Goal: Use online tool/utility: Utilize a website feature to perform a specific function

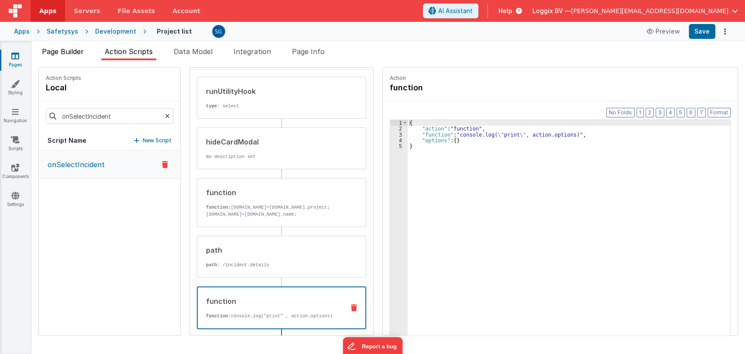
click at [79, 54] on span "Page Builder" at bounding box center [63, 51] width 42 height 9
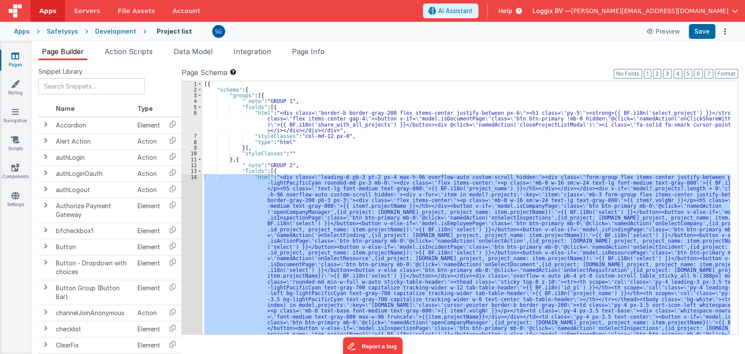
click at [319, 166] on div "[{ "schema" : { "groups" : [{ "_note" : "GROUP 1" , "fields" : [{ "html" : "<di…" at bounding box center [465, 323] width 527 height 485
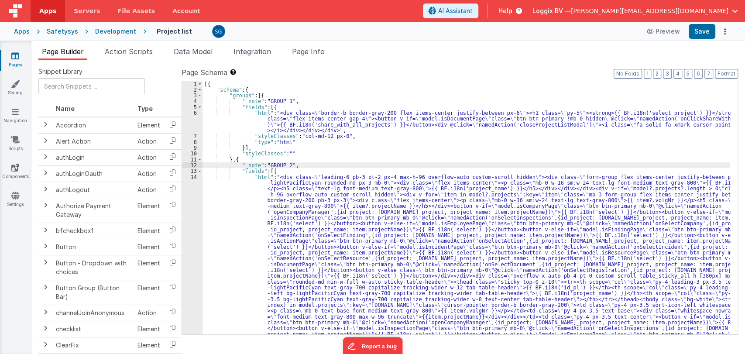
click at [196, 178] on div "14" at bounding box center [192, 287] width 21 height 227
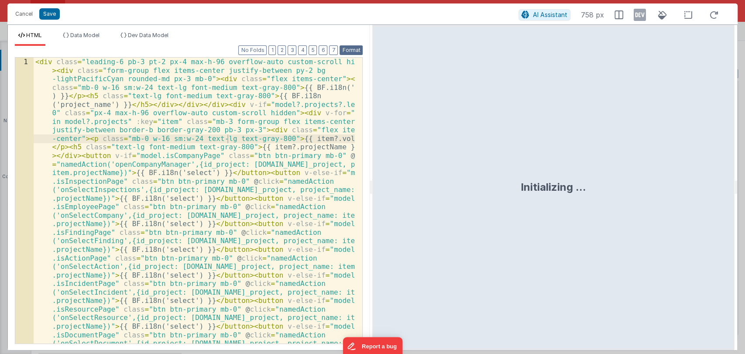
click at [350, 50] on button "Format" at bounding box center [350, 50] width 23 height 10
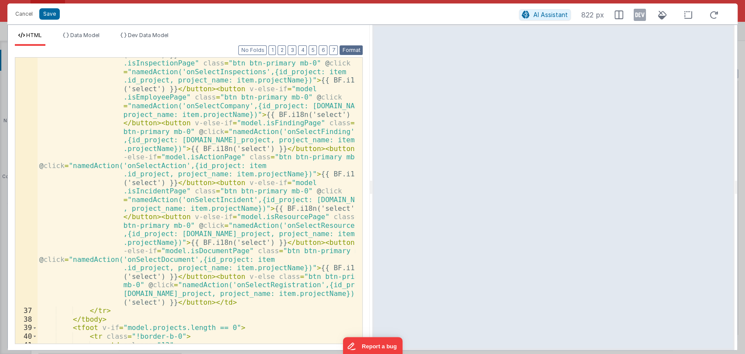
scroll to position [732, 0]
click at [26, 15] on button "Cancel" at bounding box center [24, 14] width 26 height 12
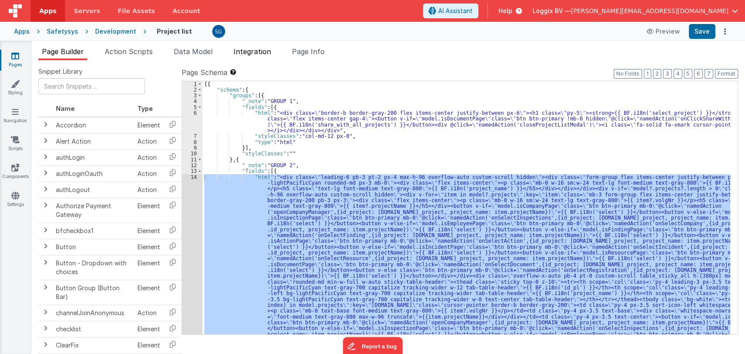
click at [259, 52] on span "Integration" at bounding box center [252, 51] width 38 height 9
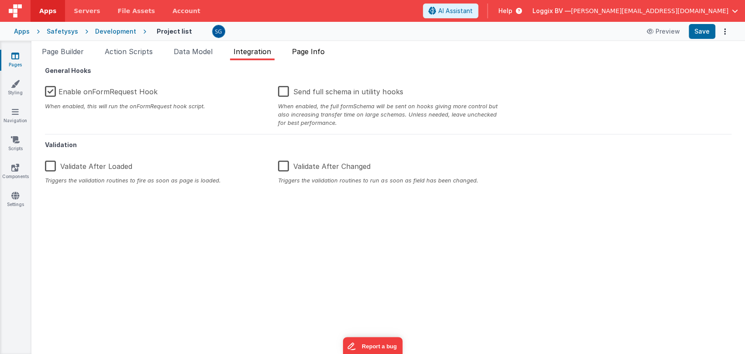
drag, startPoint x: 294, startPoint y: 46, endPoint x: 300, endPoint y: 50, distance: 7.3
click at [300, 50] on div "Page Builder Action Scripts Data Model Integration Page Info Snippet Library Na…" at bounding box center [387, 197] width 713 height 313
click at [300, 50] on span "Page Info" at bounding box center [308, 51] width 33 height 9
click at [134, 44] on div "Page Builder Action Scripts Data Model Integration Page Info Snippet Library Na…" at bounding box center [387, 197] width 713 height 313
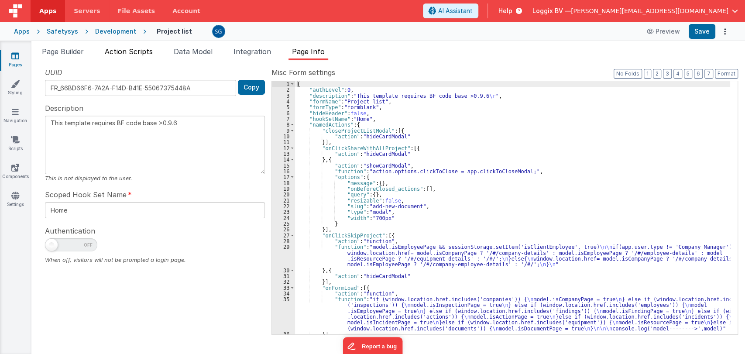
click at [125, 55] on span "Action Scripts" at bounding box center [129, 51] width 48 height 9
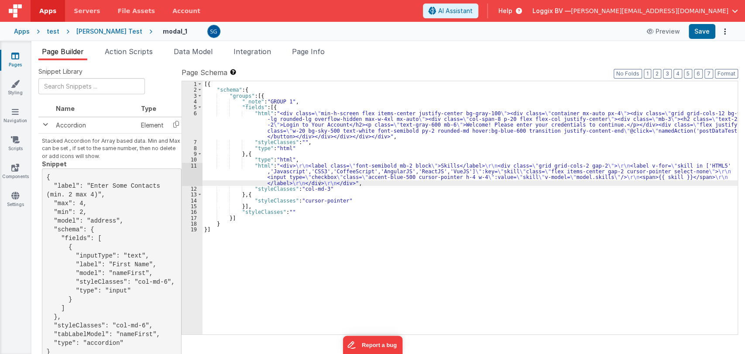
scroll to position [996, 0]
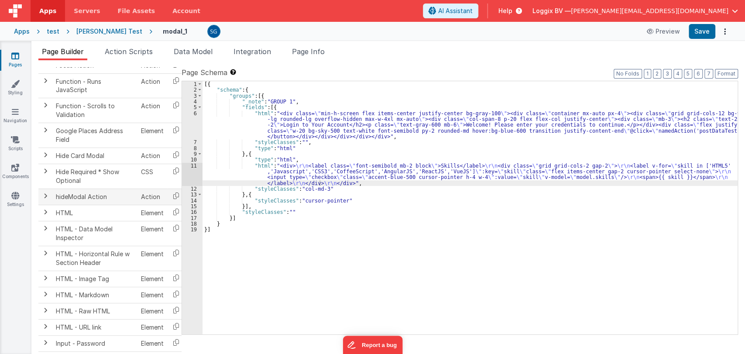
click at [53, 205] on td "hideModal Action" at bounding box center [94, 197] width 85 height 16
click at [16, 202] on link "Settings" at bounding box center [15, 199] width 31 height 17
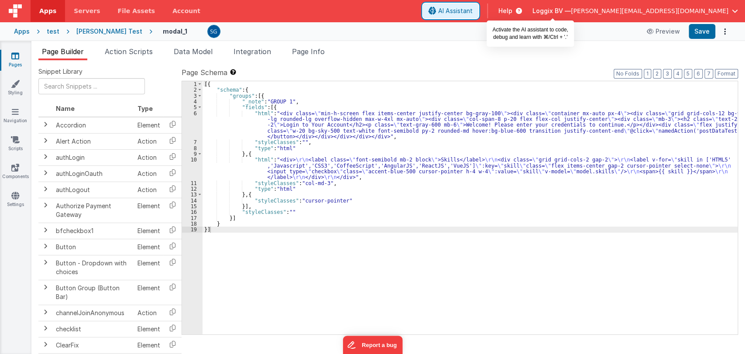
click at [478, 15] on button "AI Assistant" at bounding box center [450, 10] width 55 height 15
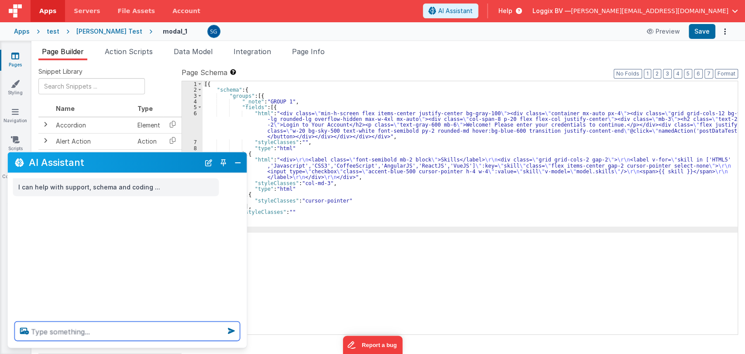
click at [157, 328] on textarea at bounding box center [127, 330] width 225 height 19
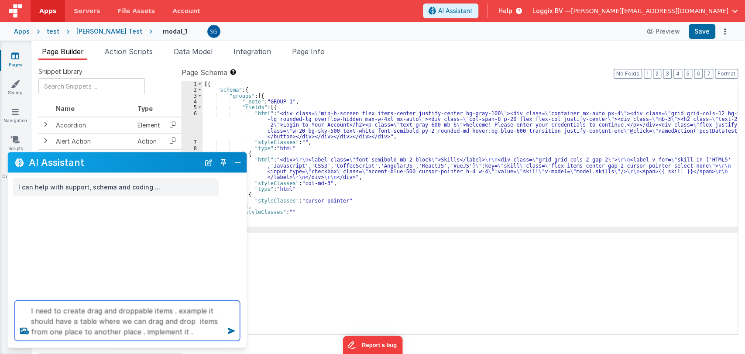
type textarea "I need to create drag and droppable items . example it should have a table wher…"
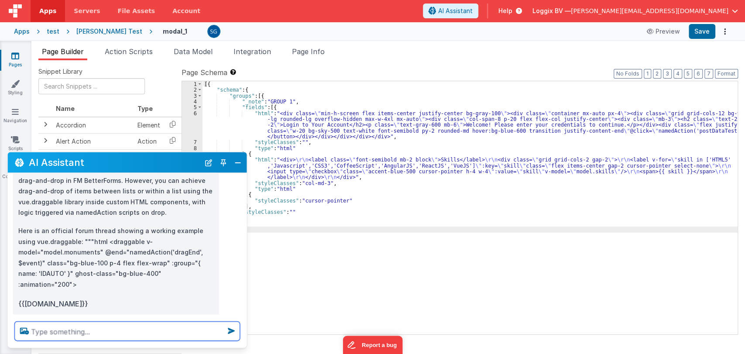
scroll to position [289, 0]
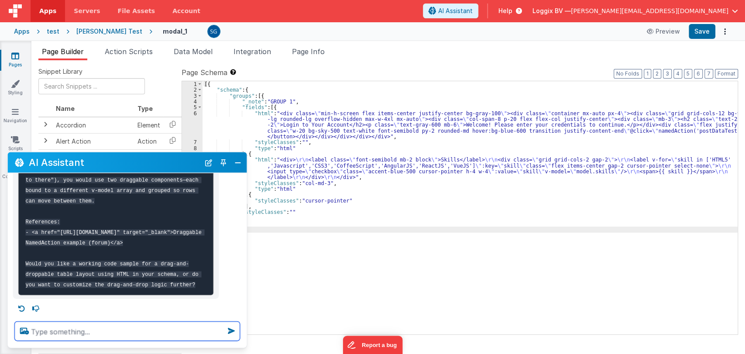
click at [78, 337] on textarea at bounding box center [127, 330] width 225 height 19
type textarea "d"
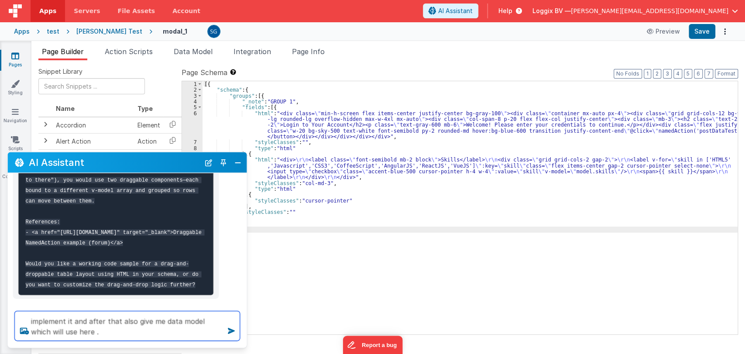
type textarea "implement it and after that also give me data model which will use here ."
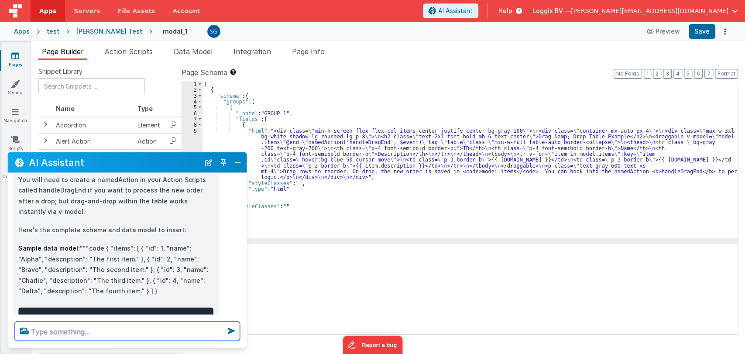
scroll to position [607, 0]
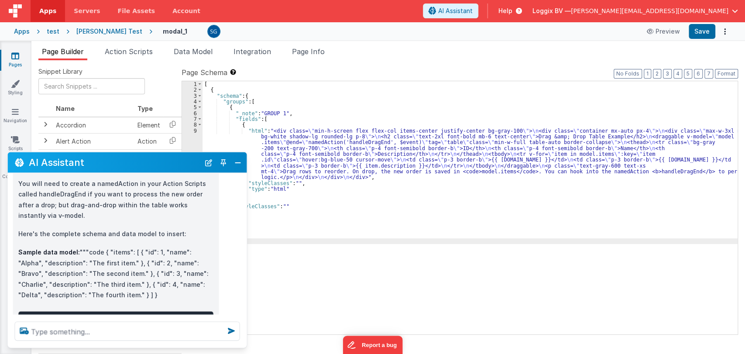
drag, startPoint x: 130, startPoint y: 283, endPoint x: 103, endPoint y: 241, distance: 49.7
click at [103, 247] on p "Sample data model: """code { "items": [ { "id": 1, "name": "Alpha", "descriptio…" at bounding box center [115, 274] width 195 height 54
copy p "{ "items": [ { "id": 1, "name": "Alpha", "description": "The first item." }, { …"
click at [308, 200] on div "[ { "schema" : { "groups" : [ { "_note" : "GROUP 1" , "fields" : [ { "html" : "…" at bounding box center [469, 213] width 535 height 265
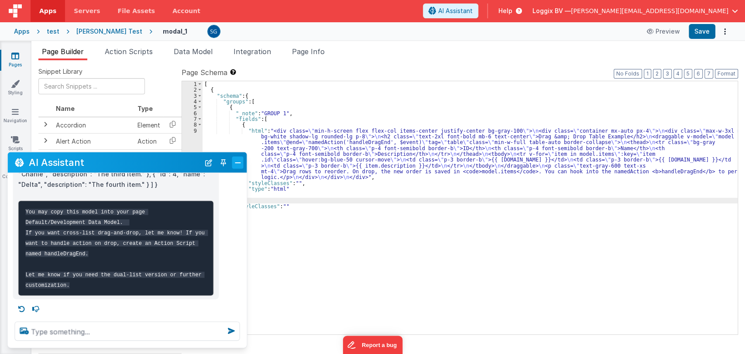
click at [240, 162] on button "Close" at bounding box center [237, 162] width 11 height 12
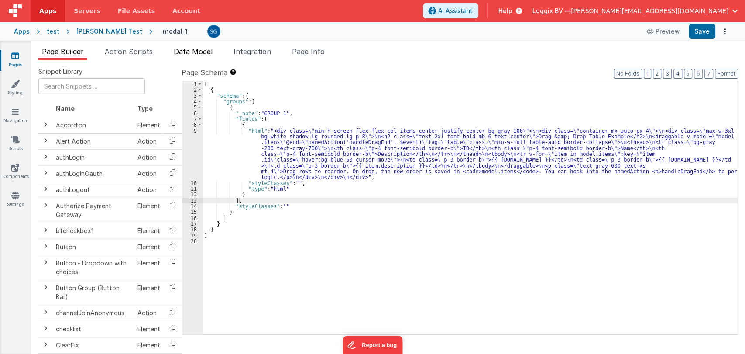
click at [201, 48] on span "Data Model" at bounding box center [193, 51] width 39 height 9
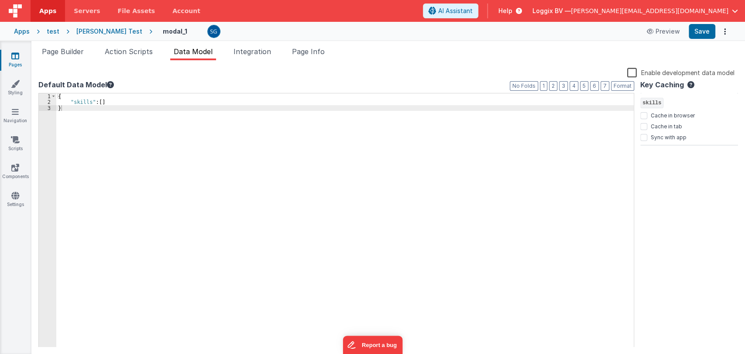
click at [157, 101] on div "{ "skills" : [ ] }" at bounding box center [344, 226] width 577 height 266
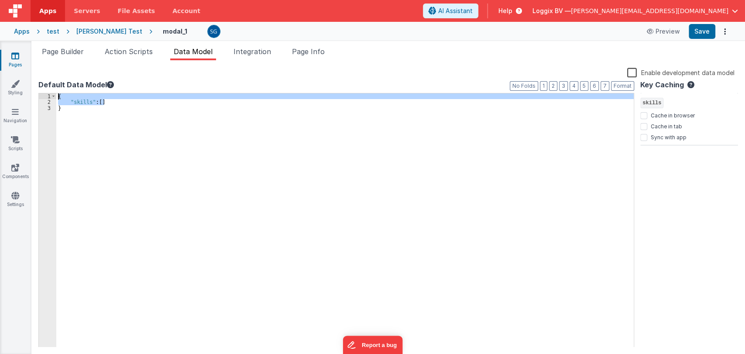
drag, startPoint x: 119, startPoint y: 101, endPoint x: 55, endPoint y: 92, distance: 64.3
click at [55, 92] on div "Format 7 6 5 4 3 2 1 No Folds 1 2 3 { "skills" : [ ] } XXXXXXXXXXXXXXXXXXXXXXXX…" at bounding box center [335, 219] width 595 height 255
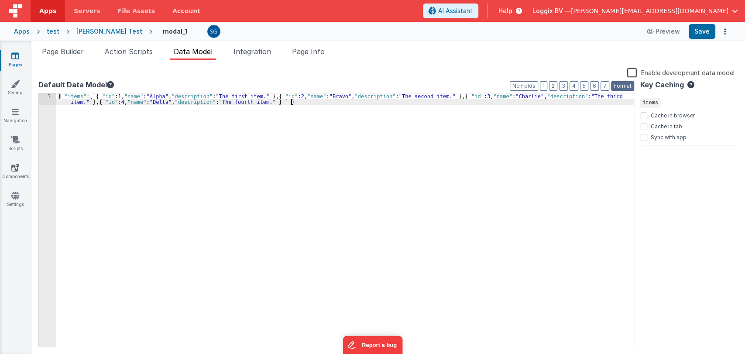
click at [617, 88] on button "Format" at bounding box center [622, 86] width 23 height 10
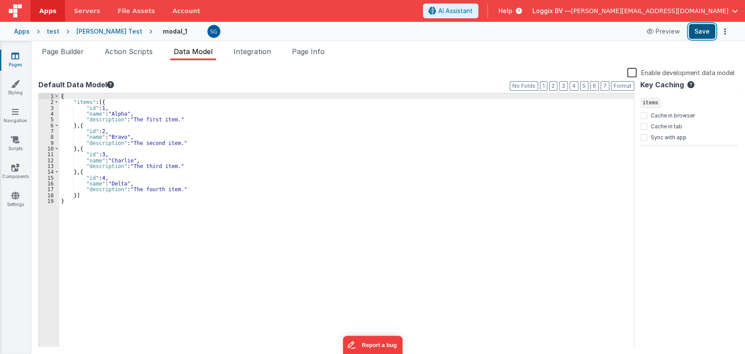
click at [703, 32] on button "Save" at bounding box center [701, 31] width 27 height 15
click at [74, 57] on li "Page Builder" at bounding box center [62, 53] width 49 height 14
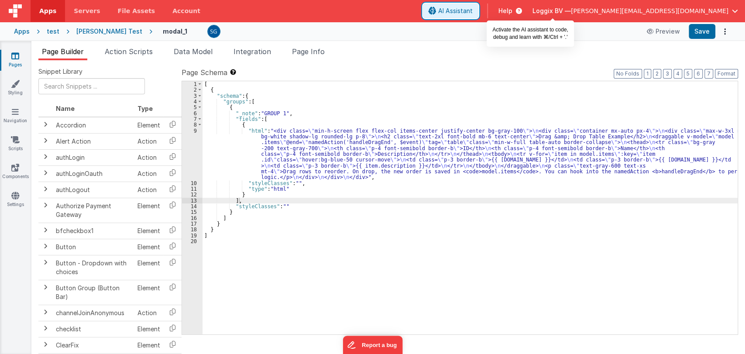
click at [472, 11] on span "AI Assistant" at bounding box center [455, 11] width 34 height 9
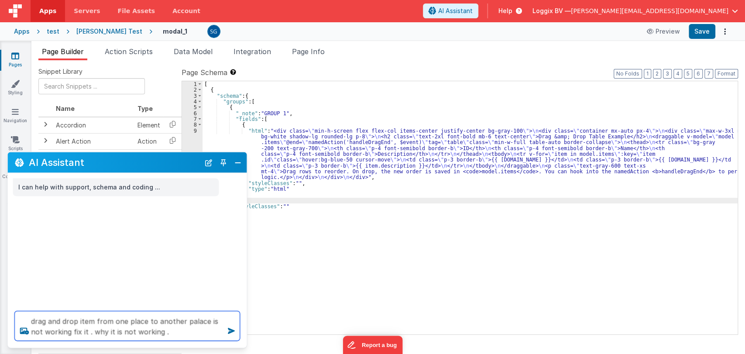
type textarea "drag and drop item from one place to another palace is not working fix it . why…"
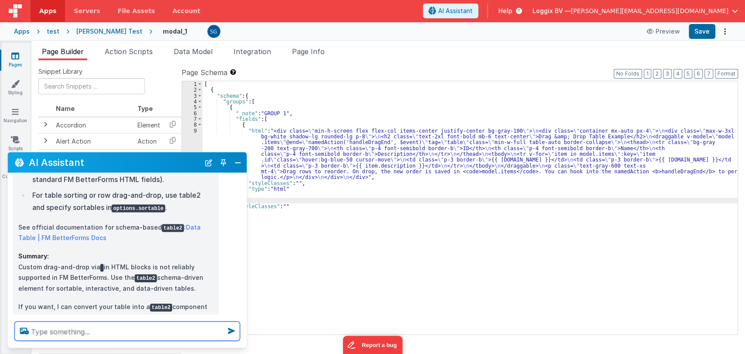
scroll to position [481, 0]
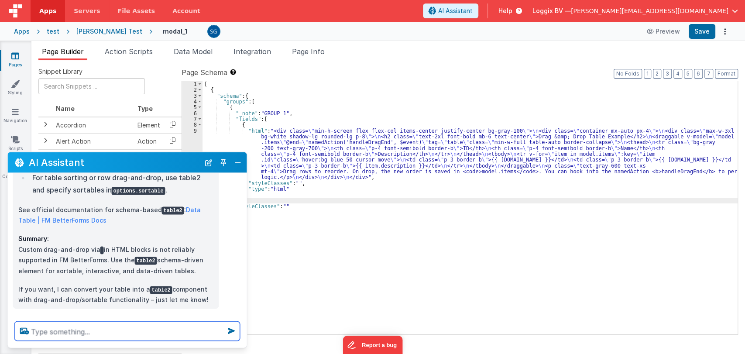
click at [124, 335] on textarea at bounding box center [127, 330] width 225 height 19
type textarea "yes do it"
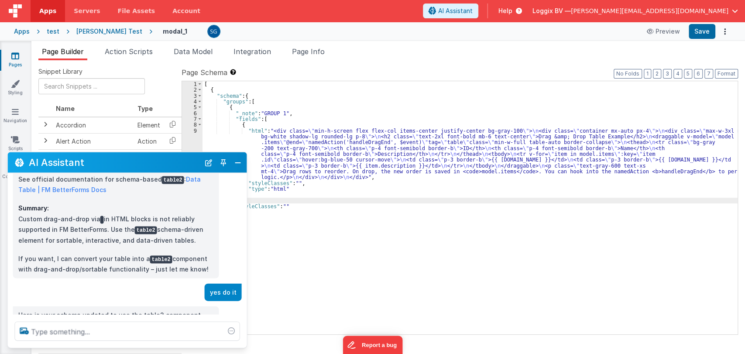
scroll to position [531, 0]
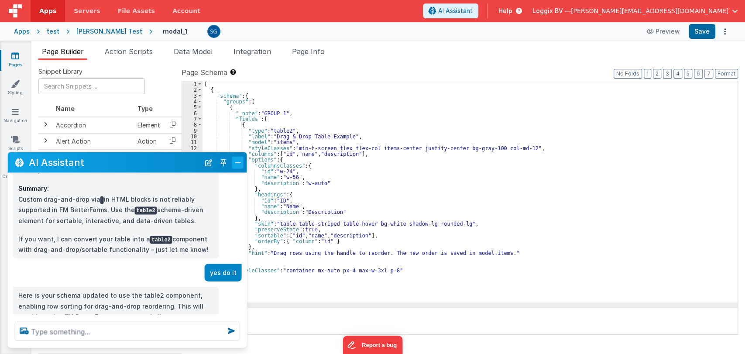
click at [238, 159] on button "Close" at bounding box center [237, 162] width 11 height 12
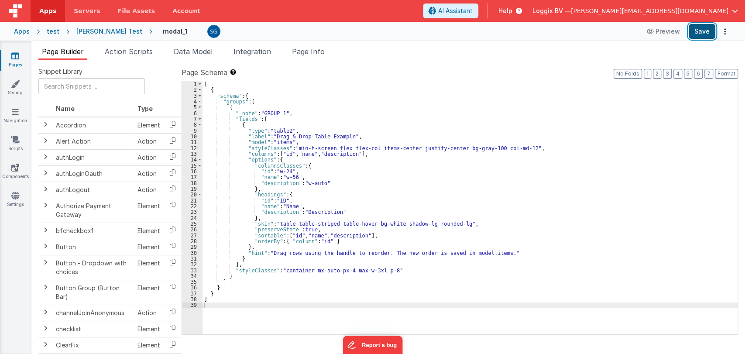
click at [700, 34] on button "Save" at bounding box center [701, 31] width 27 height 15
click at [189, 49] on span "Data Model" at bounding box center [193, 51] width 39 height 9
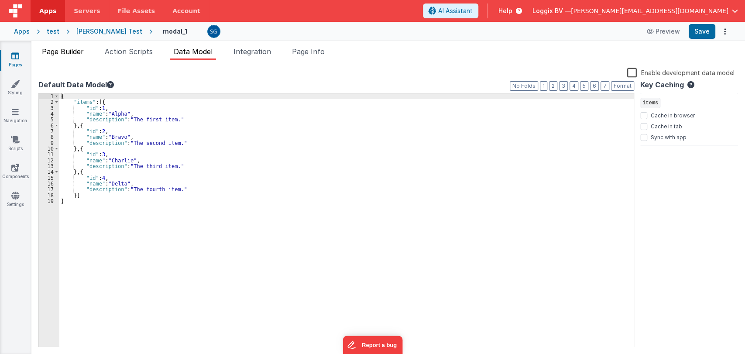
click at [79, 52] on span "Page Builder" at bounding box center [63, 51] width 42 height 9
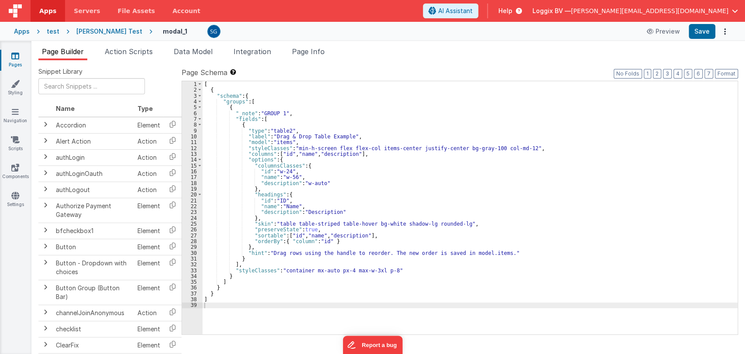
click at [406, 228] on div "[ { "schema" : { "groups" : [ { "_note" : "GROUP 1" , "fields" : [ { "type" : "…" at bounding box center [469, 213] width 535 height 265
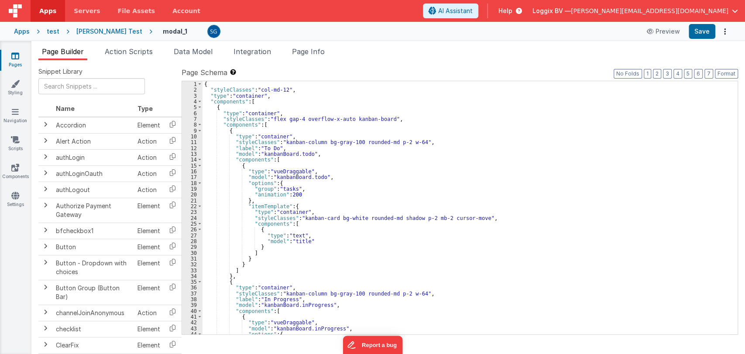
scroll to position [0, 0]
click at [429, 198] on div "{ "styleClasses" : "col-md-12" , "type" : "container" , "components" : [ { "typ…" at bounding box center [465, 213] width 527 height 265
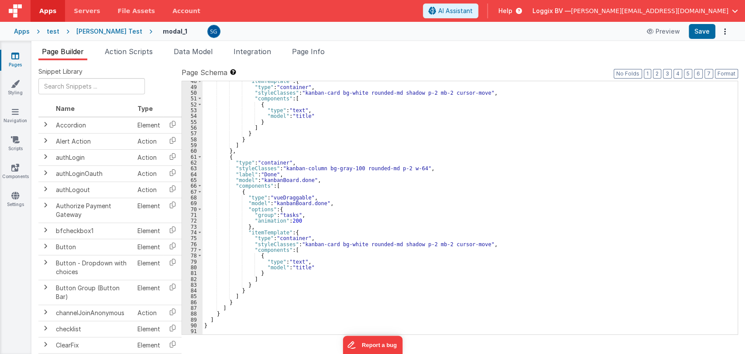
scroll to position [276, 0]
click at [195, 51] on span "Data Model" at bounding box center [193, 51] width 39 height 9
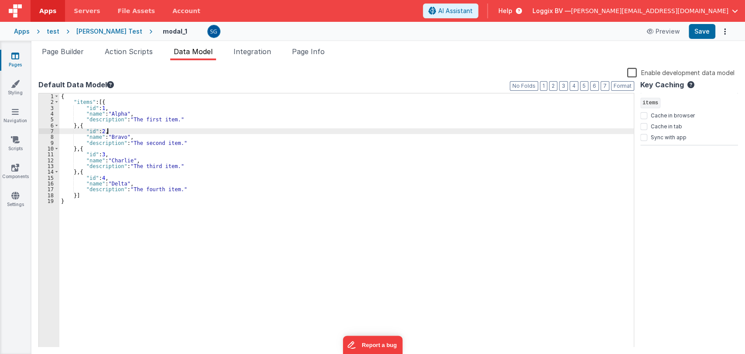
click at [290, 132] on div "{ "items" : [{ "id" : 1 , "name" : "Alpha" , "description" : "The first item." …" at bounding box center [346, 226] width 574 height 266
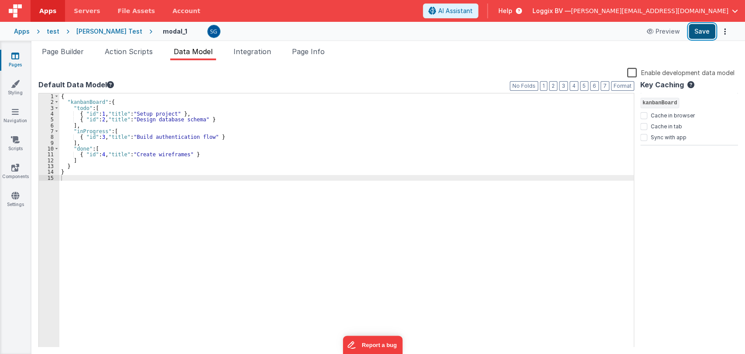
click at [695, 31] on button "Save" at bounding box center [701, 31] width 27 height 15
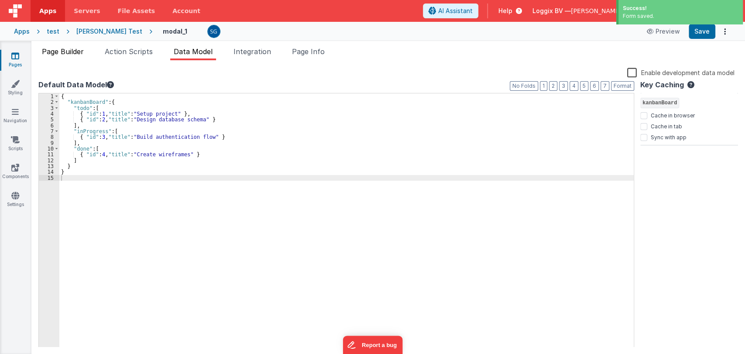
click at [63, 52] on span "Page Builder" at bounding box center [63, 51] width 42 height 9
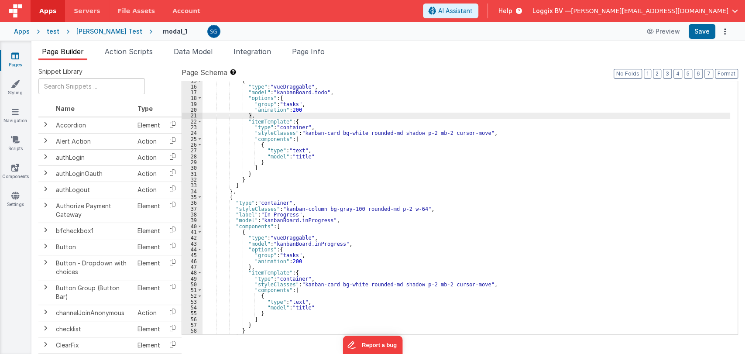
scroll to position [0, 0]
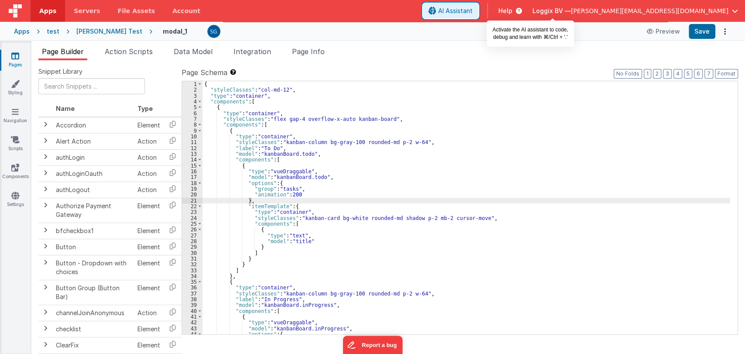
click at [472, 14] on span "AI Assistant" at bounding box center [455, 11] width 34 height 9
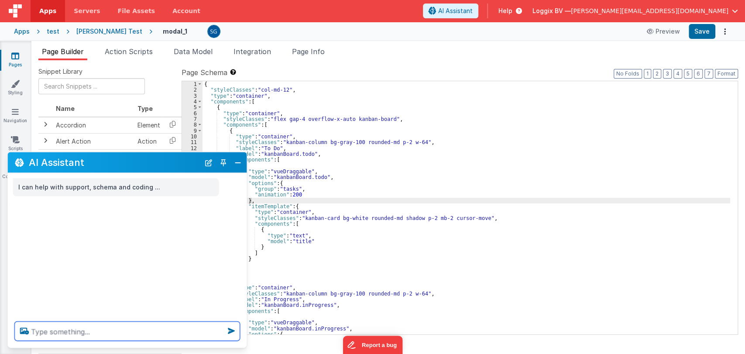
click at [121, 328] on textarea at bounding box center [127, 330] width 225 height 19
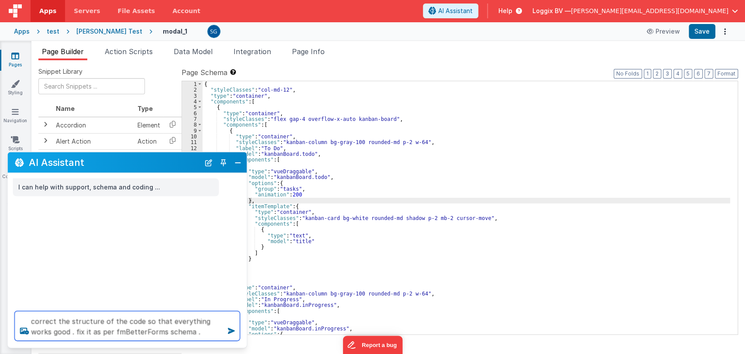
type textarea "correct the structure of the code so that everything works good . fix it as per…"
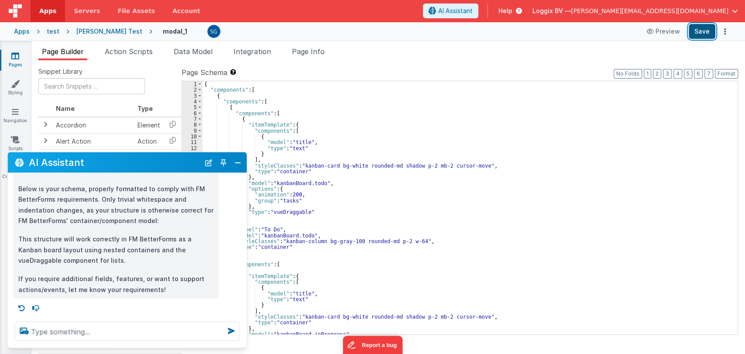
click at [698, 37] on button "Save" at bounding box center [701, 31] width 27 height 15
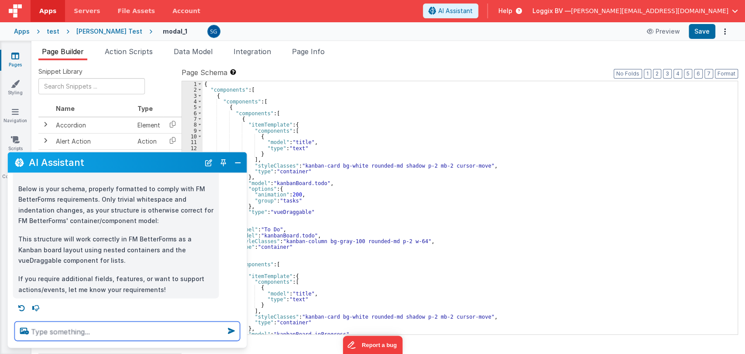
click at [119, 333] on textarea at bounding box center [127, 330] width 225 height 19
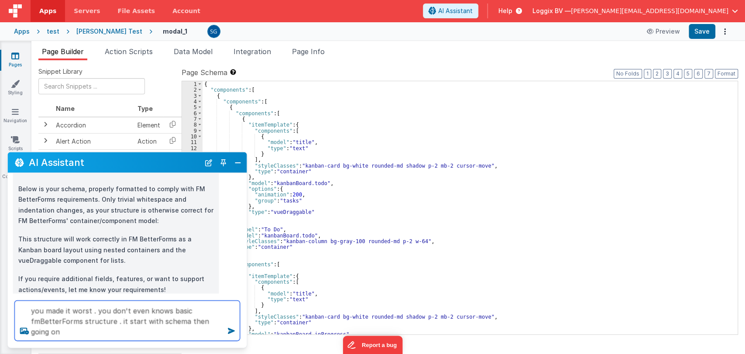
type textarea "you made it worst . you don't even knows basic fmBetterForms structure . it sta…"
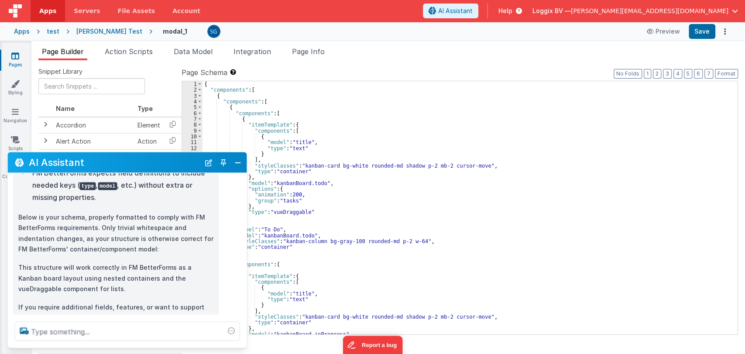
scroll to position [256, 0]
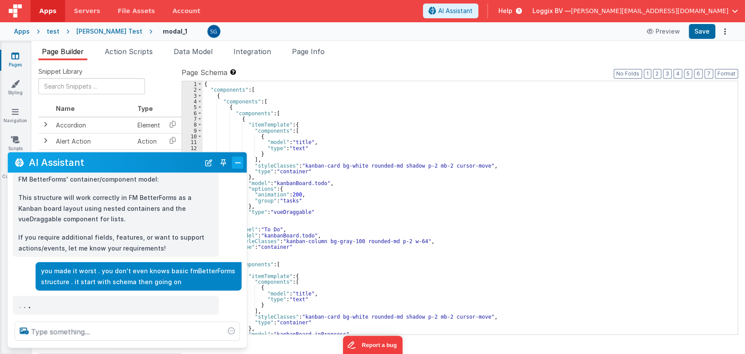
click at [241, 160] on button "Close" at bounding box center [237, 162] width 11 height 12
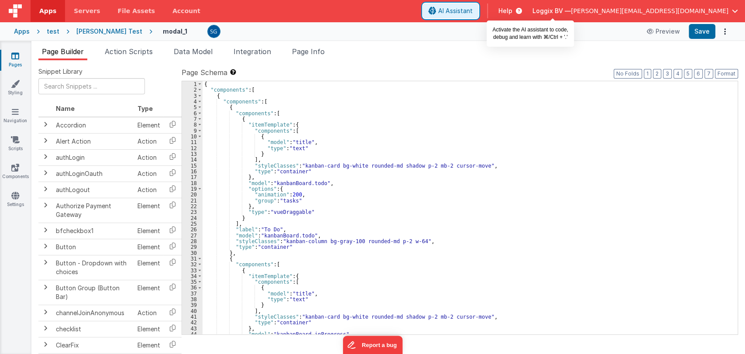
click at [472, 9] on span "AI Assistant" at bounding box center [455, 11] width 34 height 9
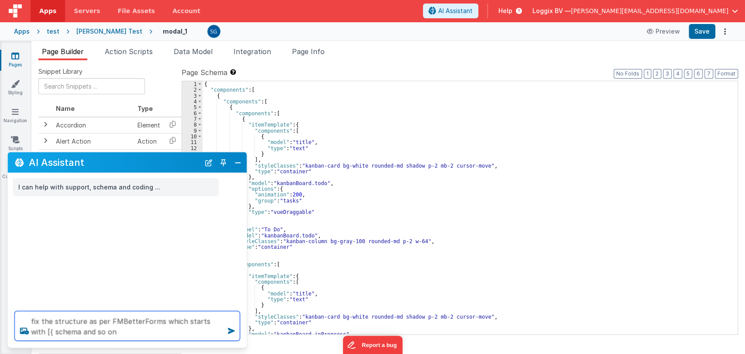
type textarea "fix the structure as per FMBetterForms which starts with [{ schema and so on"
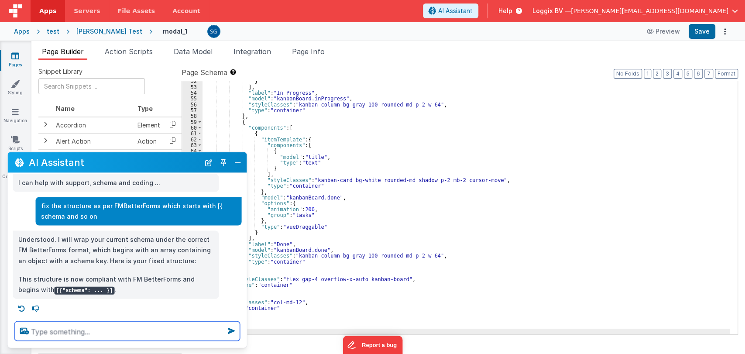
scroll to position [31, 7]
click at [129, 336] on textarea at bounding box center [127, 330] width 225 height 19
type textarea "yes do it'"
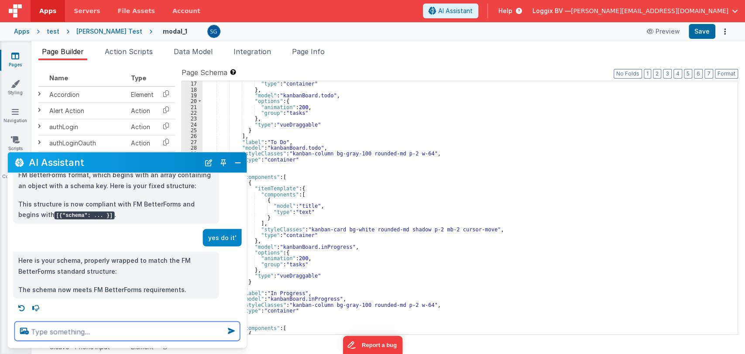
scroll to position [0, 0]
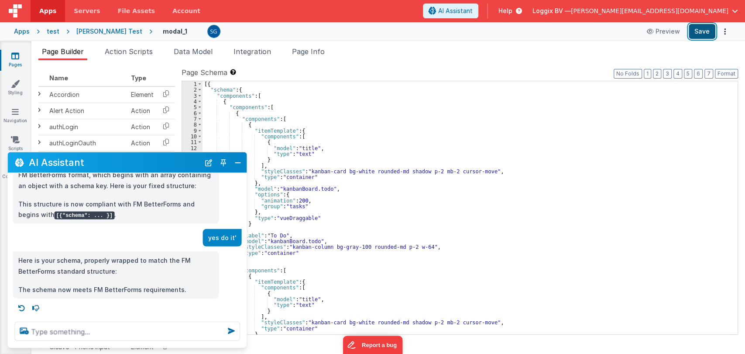
click at [708, 36] on button "Save" at bounding box center [701, 31] width 27 height 15
click at [694, 26] on button "Save" at bounding box center [701, 31] width 27 height 15
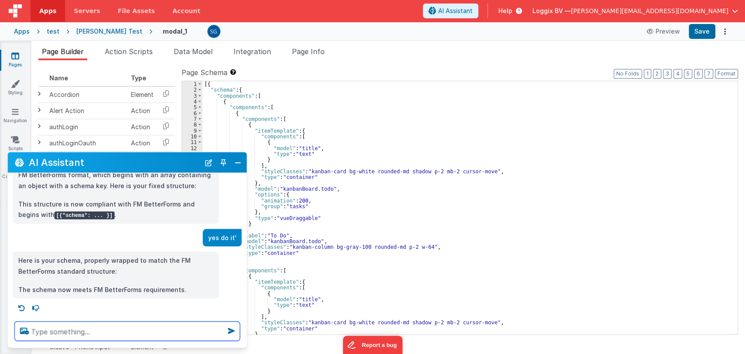
click at [106, 335] on textarea at bounding box center [127, 330] width 225 height 19
click at [76, 337] on textarea at bounding box center [127, 330] width 225 height 19
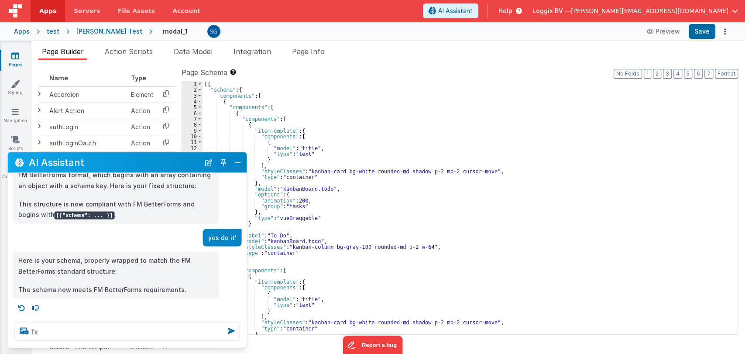
drag, startPoint x: 547, startPoint y: 194, endPoint x: 143, endPoint y: 333, distance: 427.5
click at [548, 196] on div "[{ "schema" : { "components" : [ { "components" : [ { "components" : [ { "itemT…" at bounding box center [465, 213] width 527 height 265
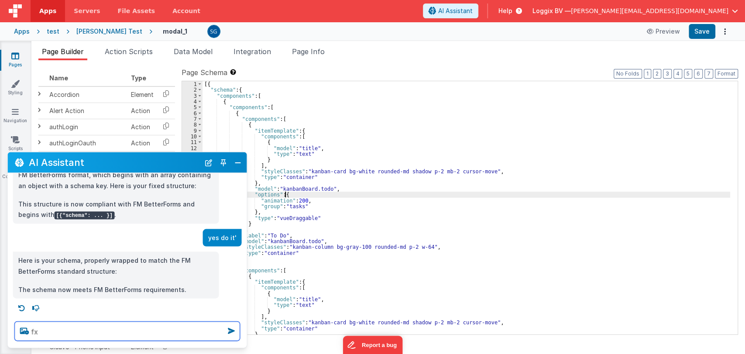
click at [143, 332] on textarea "fx" at bounding box center [127, 330] width 225 height 19
click at [143, 331] on textarea "fx" at bounding box center [127, 330] width 225 height 19
type textarea "f"
type textarea "fix it , it shoudl work for dragging items"
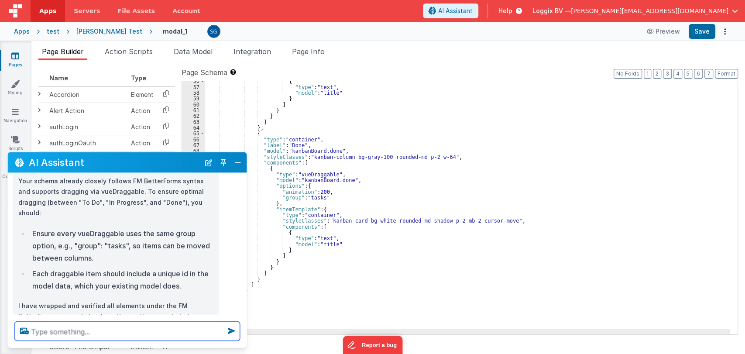
scroll to position [322, 0]
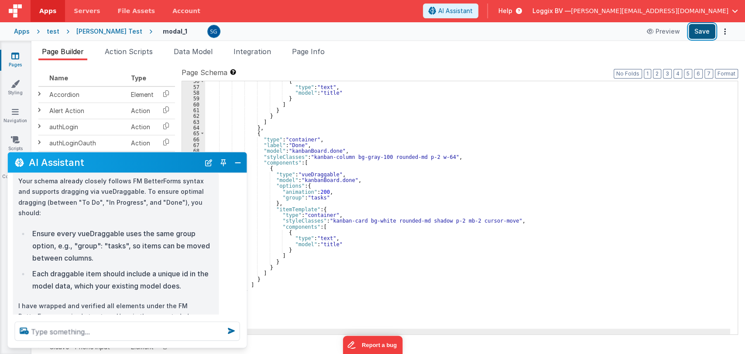
click at [707, 33] on button "Save" at bounding box center [701, 31] width 27 height 15
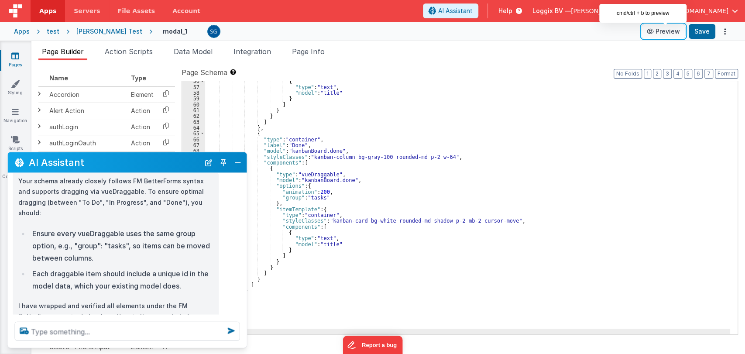
click at [663, 33] on button "Preview" at bounding box center [663, 31] width 44 height 14
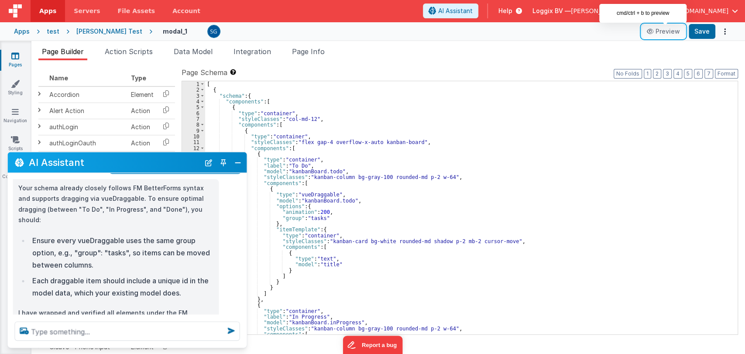
scroll to position [227, 0]
click at [663, 21] on header "Apps Servers File Assets Account Some FUTURE Slot AI Assistant Help Loggix BV —…" at bounding box center [372, 11] width 745 height 22
click at [664, 30] on button "Preview" at bounding box center [663, 31] width 44 height 14
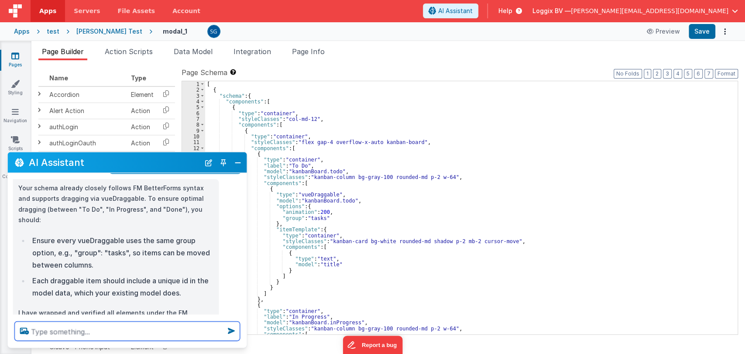
click at [101, 330] on textarea at bounding box center [127, 330] width 225 height 19
type textarea "fix it , it is not showing any output and it is not even showing any error ."
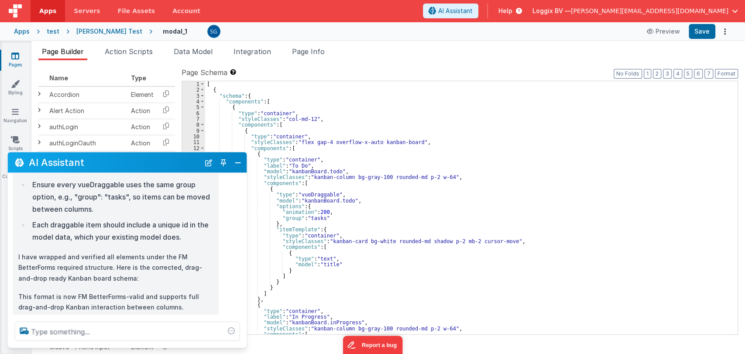
scroll to position [331, 0]
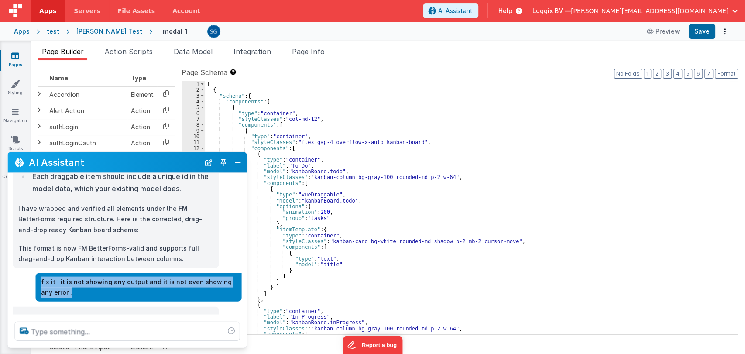
drag, startPoint x: 85, startPoint y: 280, endPoint x: 35, endPoint y: 270, distance: 50.8
click at [36, 273] on div "fix it , it is not showing any output and it is not even showing any error ." at bounding box center [139, 287] width 206 height 28
copy p "fix it , it is not showing any output and it is not even showing any error ."
click at [241, 161] on button "Close" at bounding box center [237, 162] width 11 height 12
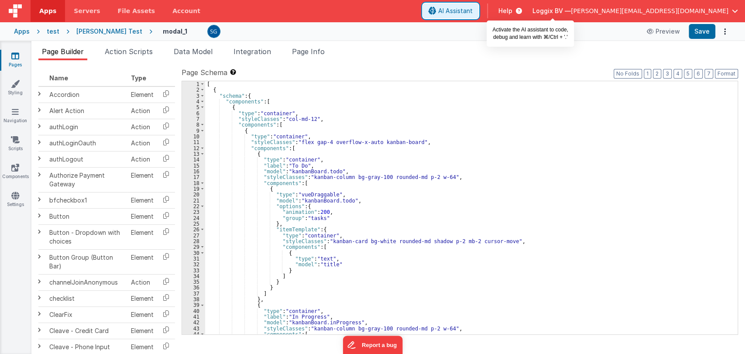
click at [472, 10] on span "AI Assistant" at bounding box center [455, 11] width 34 height 9
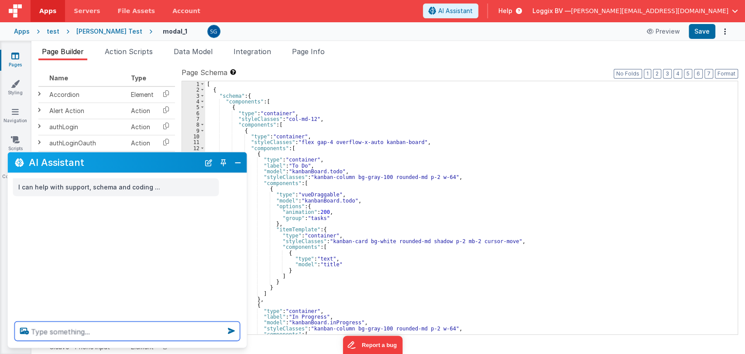
click at [48, 334] on textarea at bounding box center [127, 330] width 225 height 19
paste textarea "fix it , it is not showing any output and it is not even showing any error ."
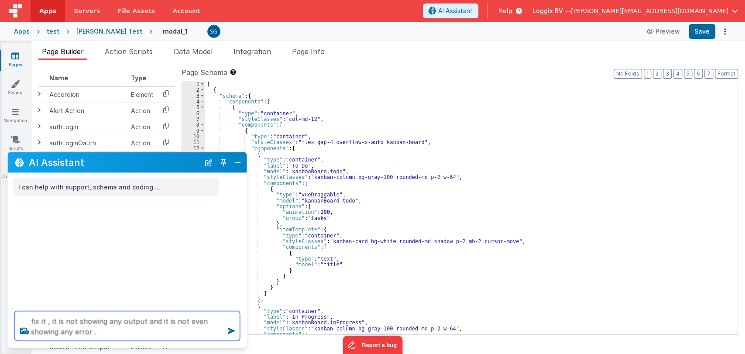
type textarea "fix it , it is not showing any output and it is not even showing any error ."
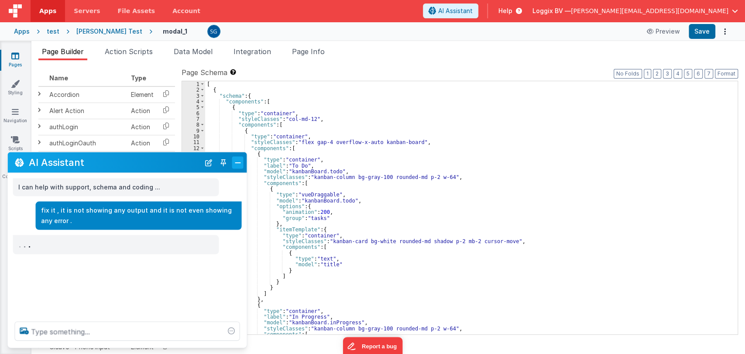
click at [236, 163] on button "Close" at bounding box center [237, 162] width 11 height 12
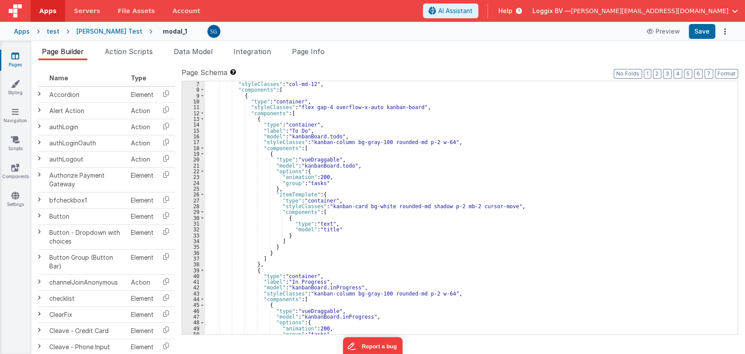
scroll to position [0, 0]
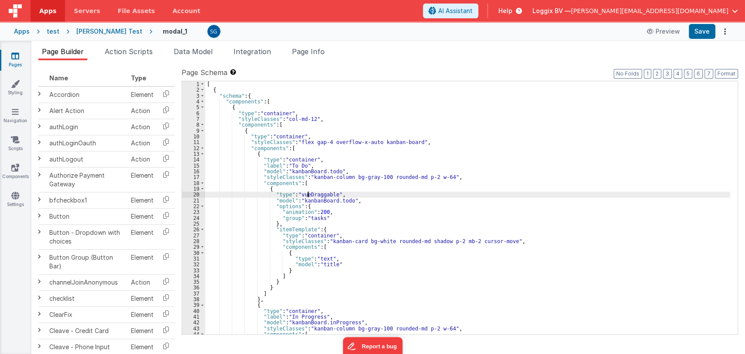
click at [307, 194] on div "[ { "schema" : { "components" : [ { "type" : "container" , "styleClasses" : "co…" at bounding box center [467, 213] width 525 height 265
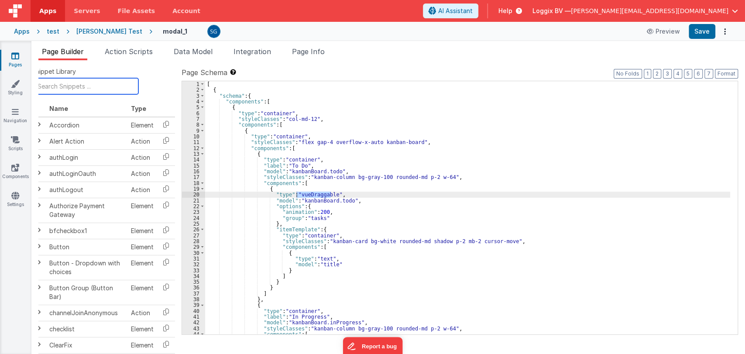
click at [74, 85] on input "text" at bounding box center [85, 86] width 106 height 16
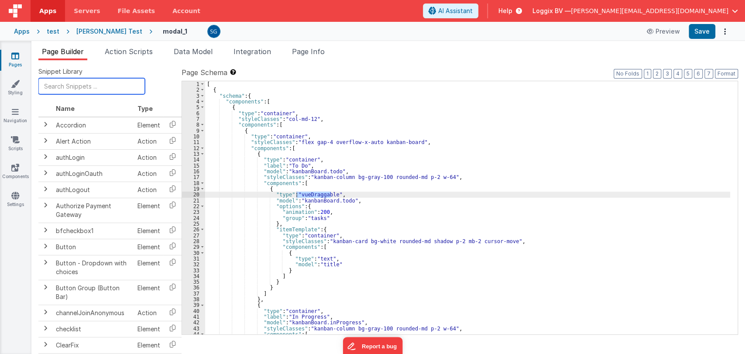
click at [90, 85] on input "text" at bounding box center [91, 86] width 106 height 16
click at [91, 82] on input "text" at bounding box center [91, 86] width 106 height 16
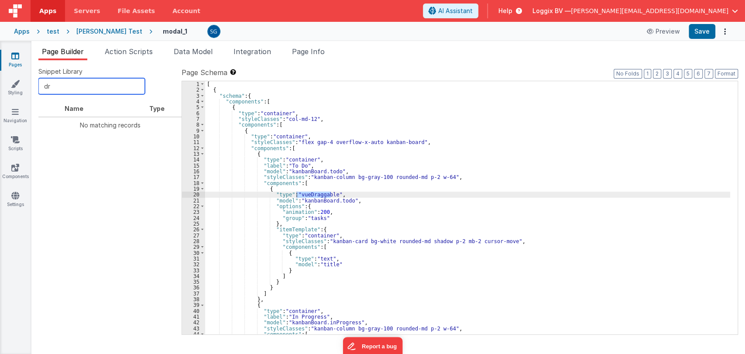
type input "d"
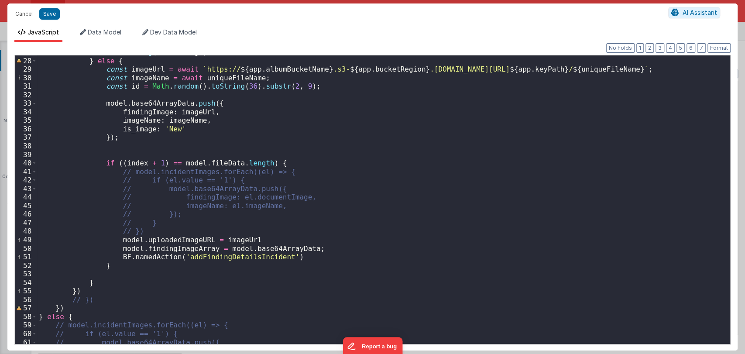
scroll to position [300, 0]
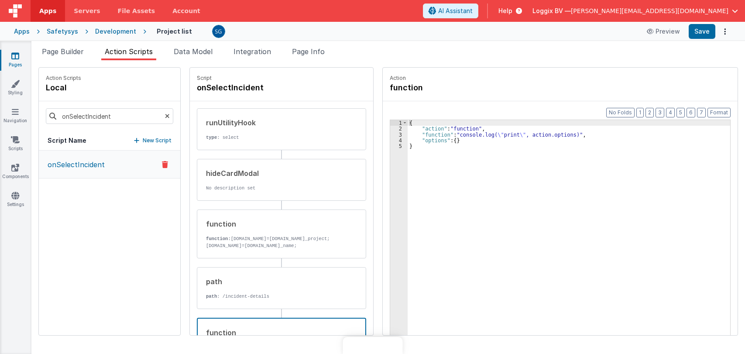
click at [75, 53] on span "Page Builder" at bounding box center [63, 51] width 42 height 9
click at [75, 52] on span "Page Builder" at bounding box center [63, 51] width 42 height 9
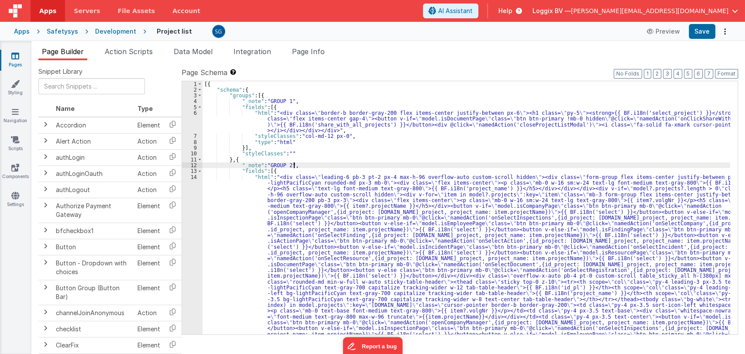
click at [294, 164] on div "[{ "schema" : { "groups" : [{ "_note" : "GROUP 1" , "fields" : [{ "html" : "<di…" at bounding box center [465, 323] width 527 height 485
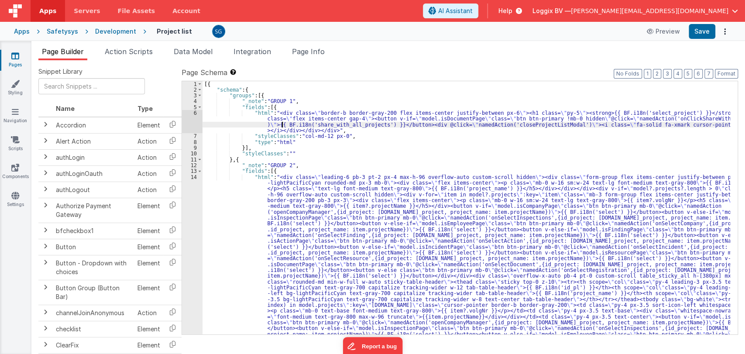
click at [283, 125] on div "[{ "schema" : { "groups" : [{ "_note" : "GROUP 1" , "fields" : [{ "html" : "<di…" at bounding box center [465, 323] width 527 height 485
click at [195, 114] on div "6" at bounding box center [192, 121] width 21 height 23
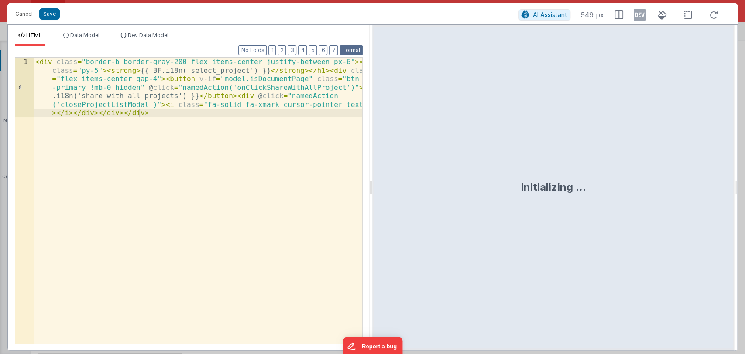
click at [355, 48] on button "Format" at bounding box center [350, 50] width 23 height 10
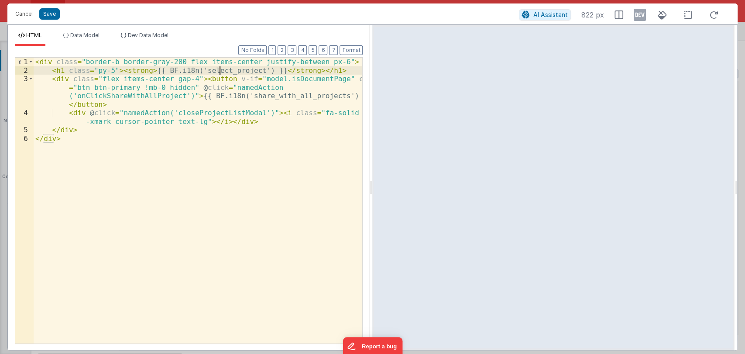
click at [219, 72] on div "< div class = "border-b border-gray-200 flex items-center justify-between px-6"…" at bounding box center [198, 209] width 329 height 303
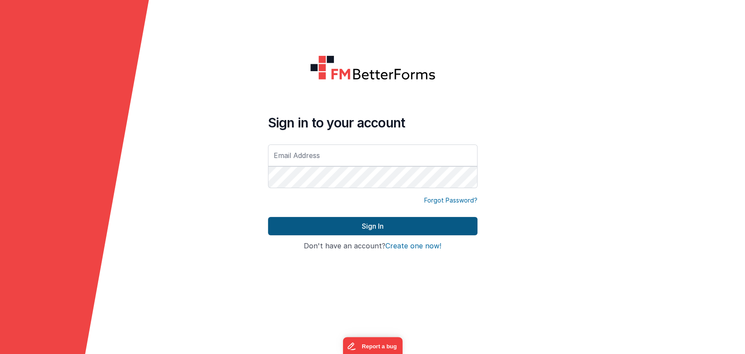
type input "[PERSON_NAME][EMAIL_ADDRESS][DOMAIN_NAME]"
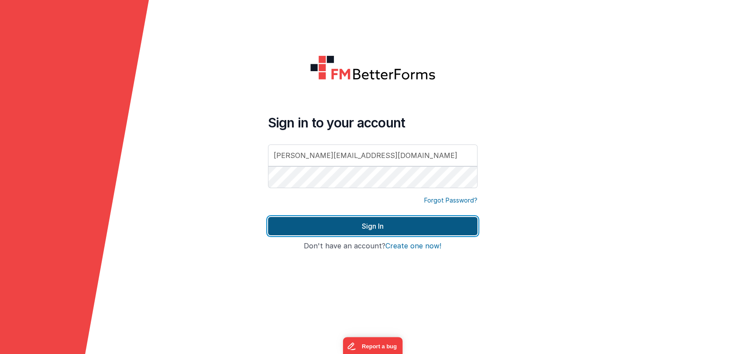
click at [459, 226] on button "Sign In" at bounding box center [372, 226] width 209 height 18
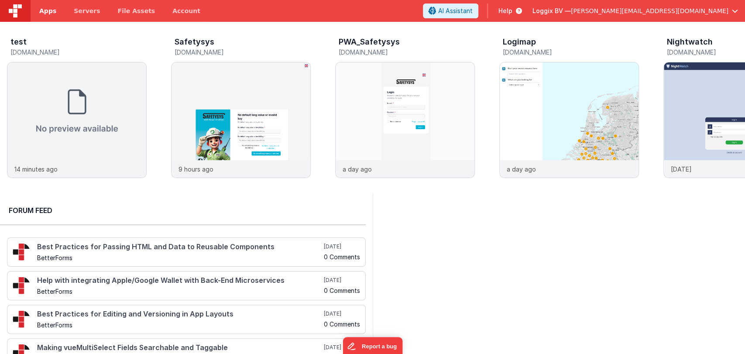
click at [44, 13] on span "Apps" at bounding box center [47, 11] width 17 height 9
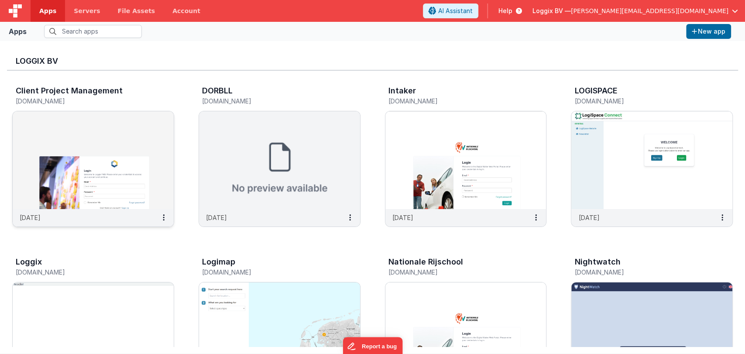
click at [76, 147] on img at bounding box center [93, 160] width 161 height 98
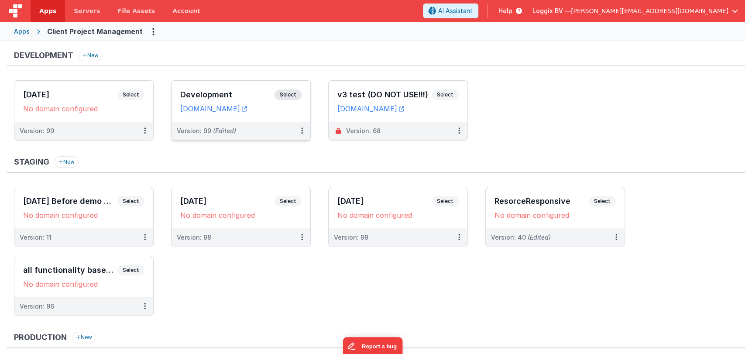
click at [228, 92] on h3 "Development" at bounding box center [227, 94] width 94 height 9
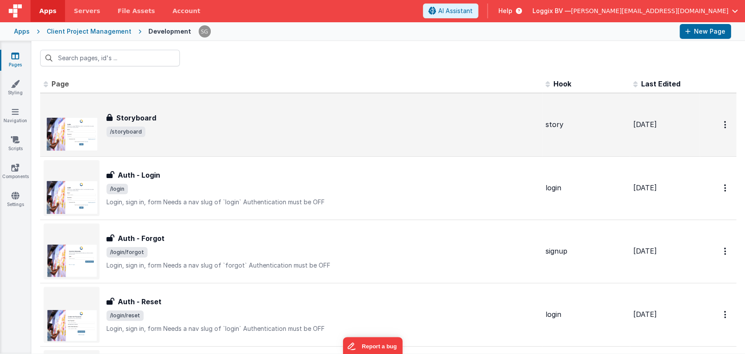
click at [168, 129] on span "/storyboard" at bounding box center [322, 131] width 432 height 10
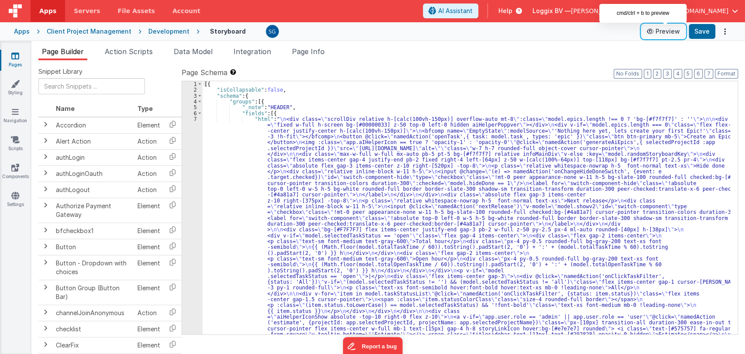
click at [667, 34] on button "Preview" at bounding box center [663, 31] width 44 height 14
click at [664, 28] on button "Preview" at bounding box center [663, 31] width 44 height 14
click at [660, 30] on button "Preview" at bounding box center [663, 31] width 44 height 14
drag, startPoint x: 233, startPoint y: 122, endPoint x: 226, endPoint y: 119, distance: 8.0
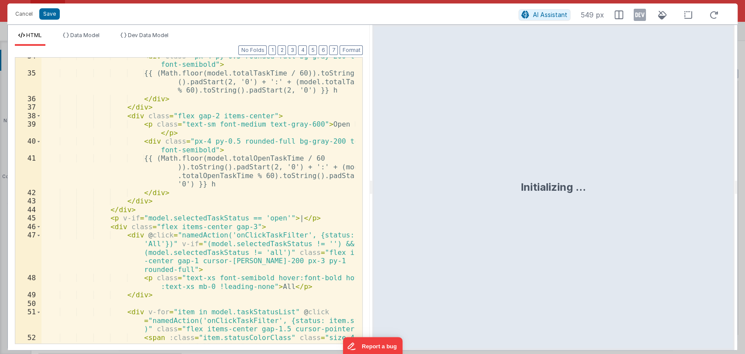
scroll to position [621, 0]
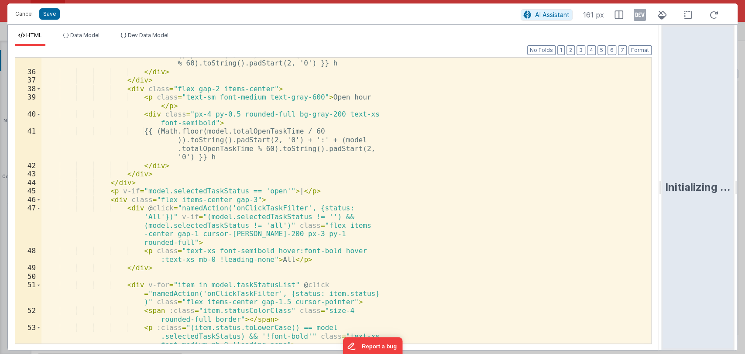
drag, startPoint x: 370, startPoint y: 189, endPoint x: 683, endPoint y: 164, distance: 313.7
click at [683, 164] on html "Cancel Save AI Assistant 161 px HTML Data Model Dev Data Model Format 7 6 5 4 3…" at bounding box center [372, 177] width 745 height 354
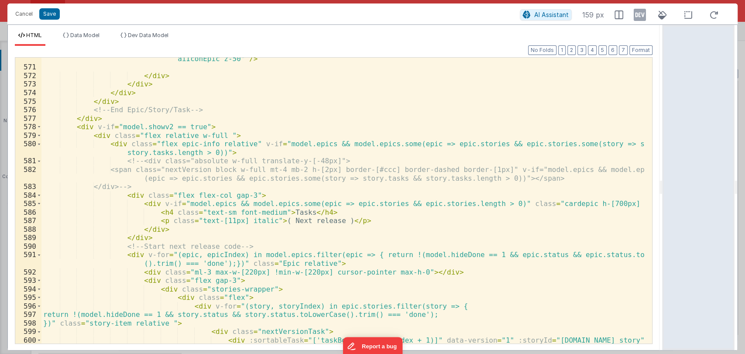
scroll to position [6119, 0]
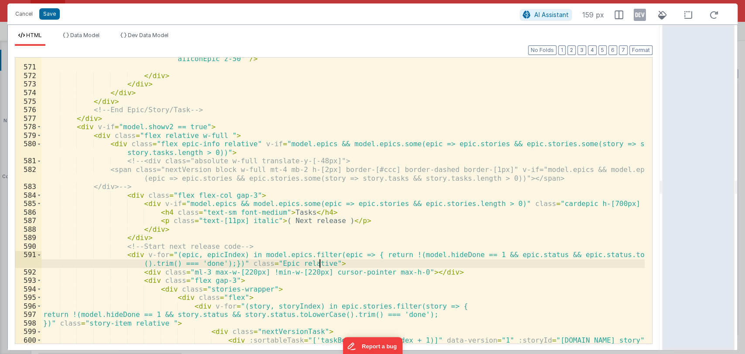
click at [376, 263] on div "< img v-tooltip.top-start = "'Generate story using AI Helper'" :class = "app.aI…" at bounding box center [342, 202] width 603 height 328
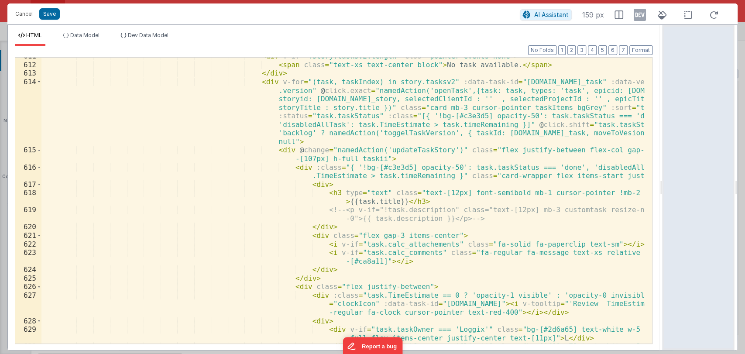
scroll to position [6594, 0]
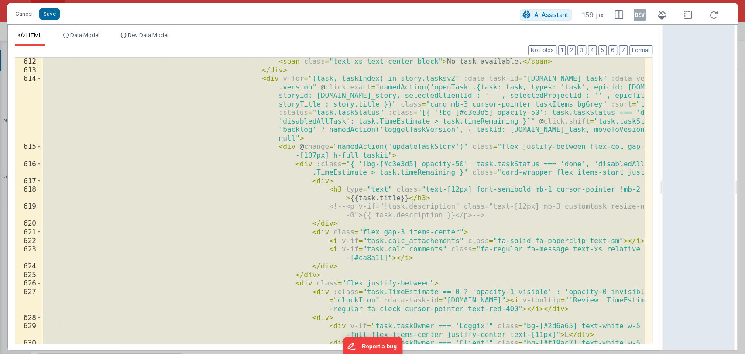
click at [223, 166] on div "< span class = "text-xs text-center block" > No task available. </ span > </ di…" at bounding box center [342, 201] width 603 height 286
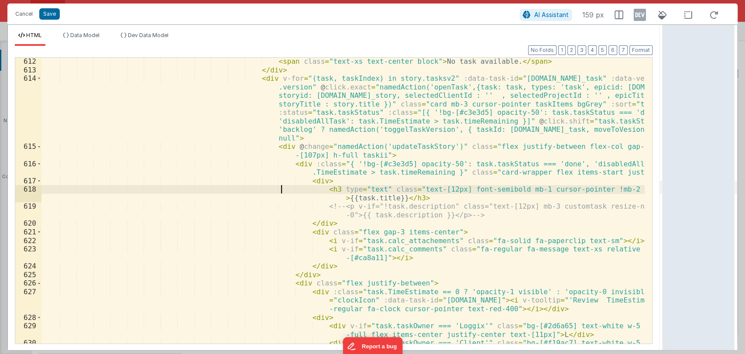
click at [279, 193] on div "< span class = "text-xs text-center block" > No task available. </ span > </ di…" at bounding box center [342, 212] width 603 height 311
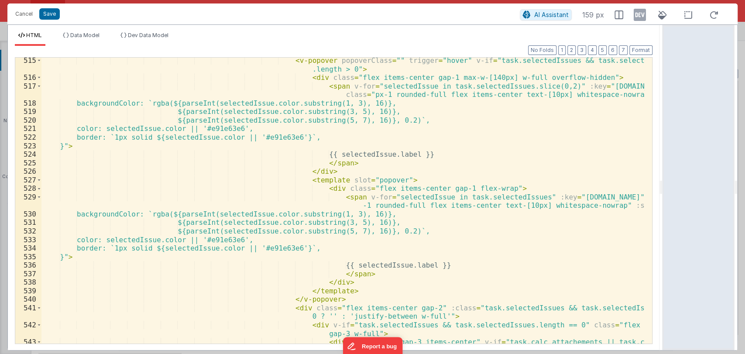
scroll to position [5528, 0]
click at [421, 224] on div "< v-popover popoverClass = "" trigger = "hover" v-if = "task.selectedIssues && …" at bounding box center [342, 216] width 603 height 320
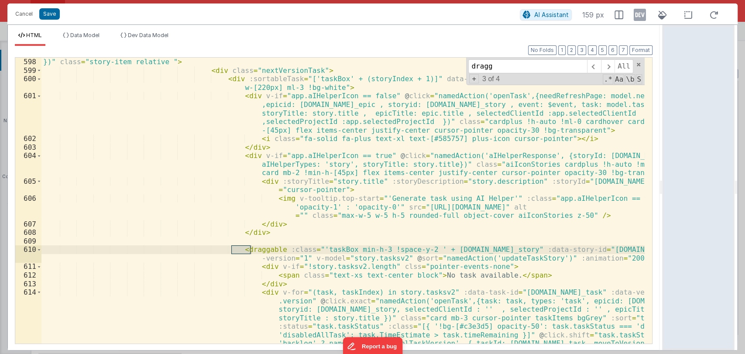
scroll to position [6380, 0]
type input "dragg"
drag, startPoint x: 23, startPoint y: 13, endPoint x: 10, endPoint y: 86, distance: 74.1
click at [23, 13] on button "Cancel" at bounding box center [24, 14] width 26 height 12
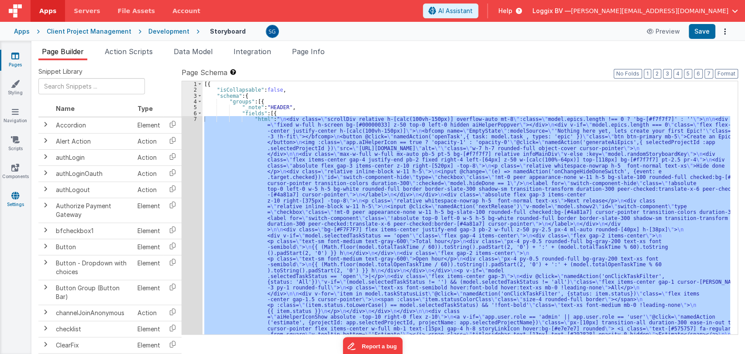
click at [15, 193] on icon at bounding box center [15, 195] width 8 height 9
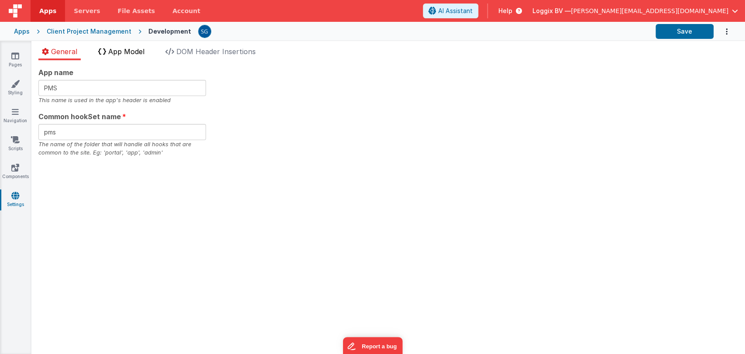
click at [131, 51] on span "App Model" at bounding box center [126, 51] width 36 height 9
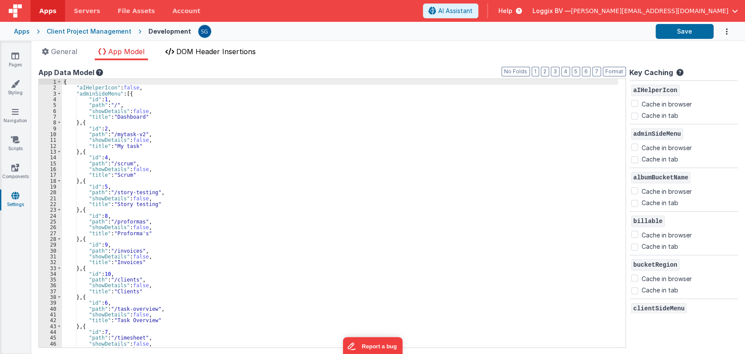
click at [226, 50] on span "DOM Header Insertions" at bounding box center [215, 51] width 79 height 9
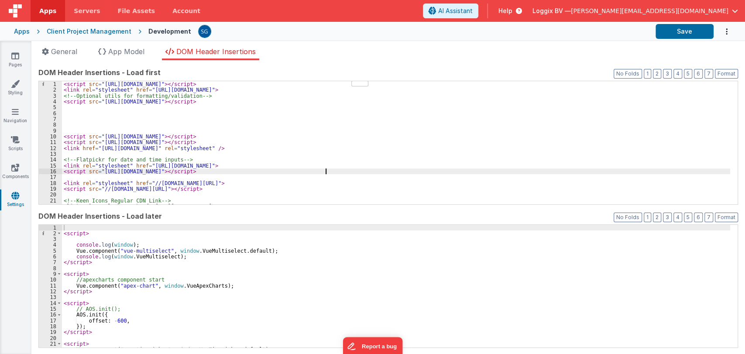
click at [345, 172] on div "< script src = "[URL][DOMAIN_NAME]" > </ script > < link rel = "stylesheet" hre…" at bounding box center [396, 148] width 668 height 135
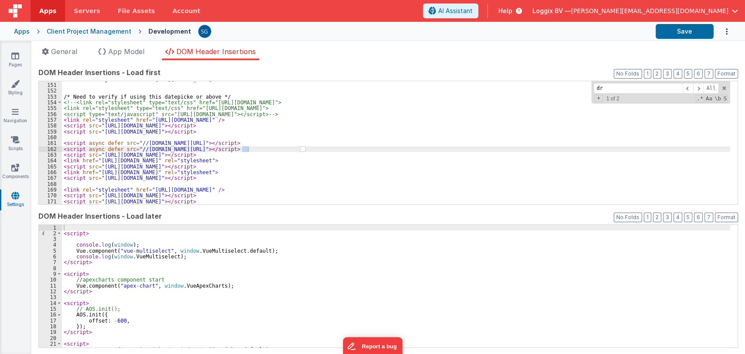
scroll to position [872, 0]
type input "dra"
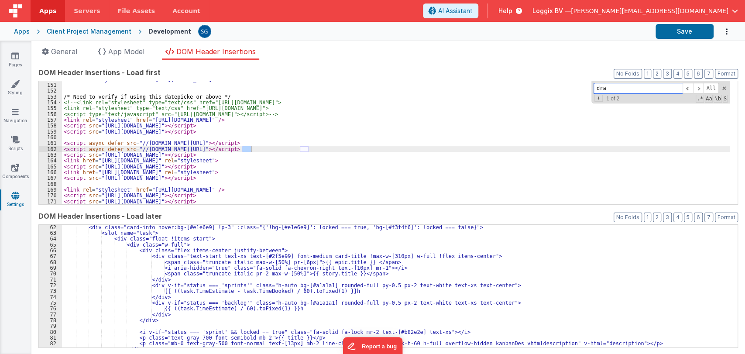
scroll to position [361, 0]
click at [188, 259] on div "<div class="card-info hover:bg-[#e1e6e9] !p-3" :class="{'!bg-[#e1e6e9]': locked…" at bounding box center [396, 291] width 668 height 135
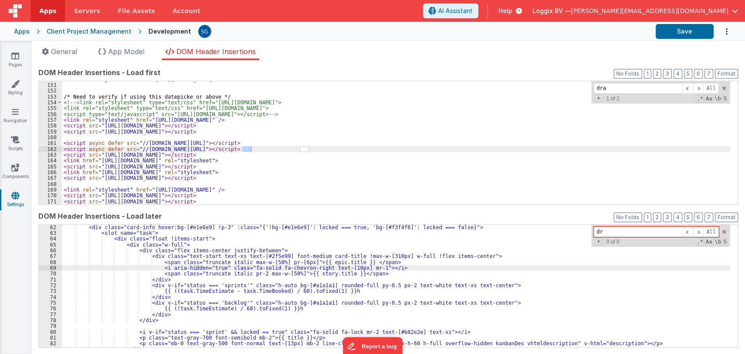
type input "d"
